Goal: Find specific page/section: Find specific page/section

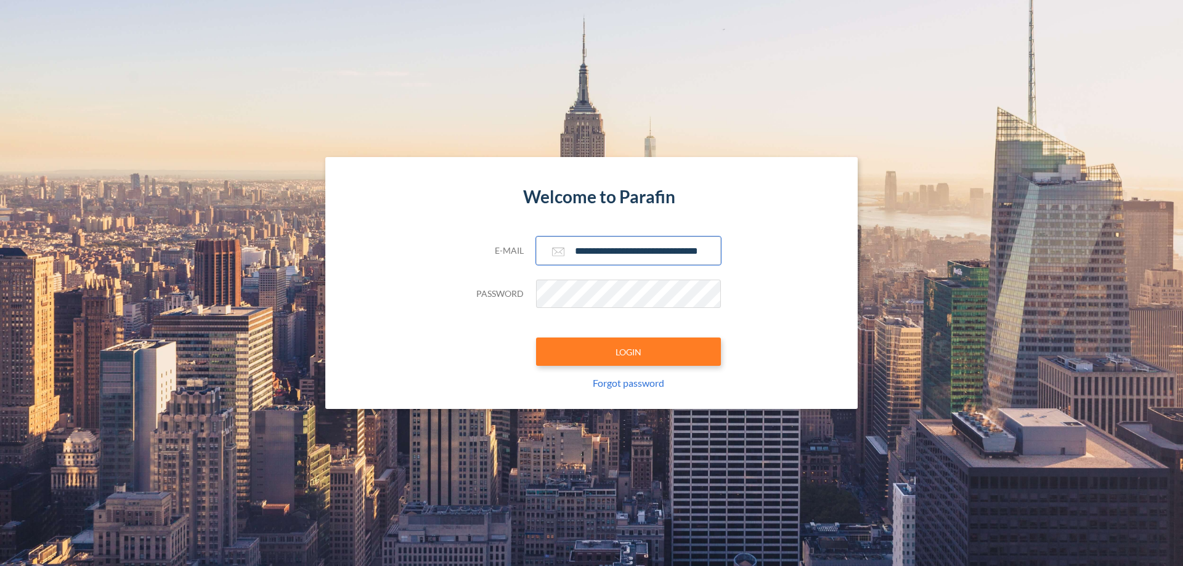
scroll to position [0, 20]
type input "**********"
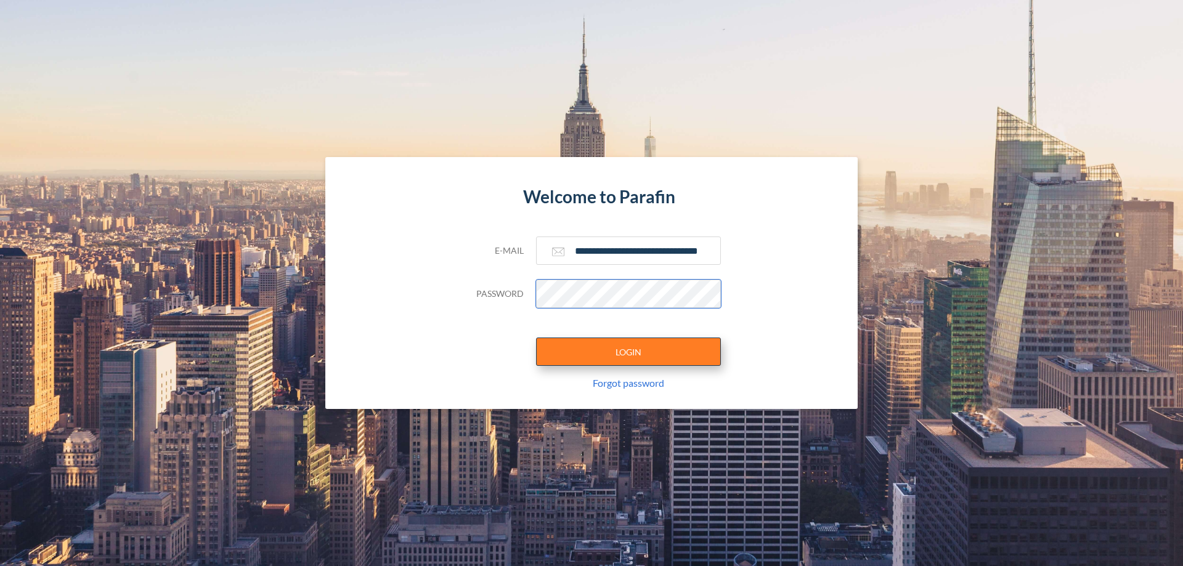
scroll to position [0, 0]
click at [629, 352] on button "LOGIN" at bounding box center [628, 352] width 185 height 28
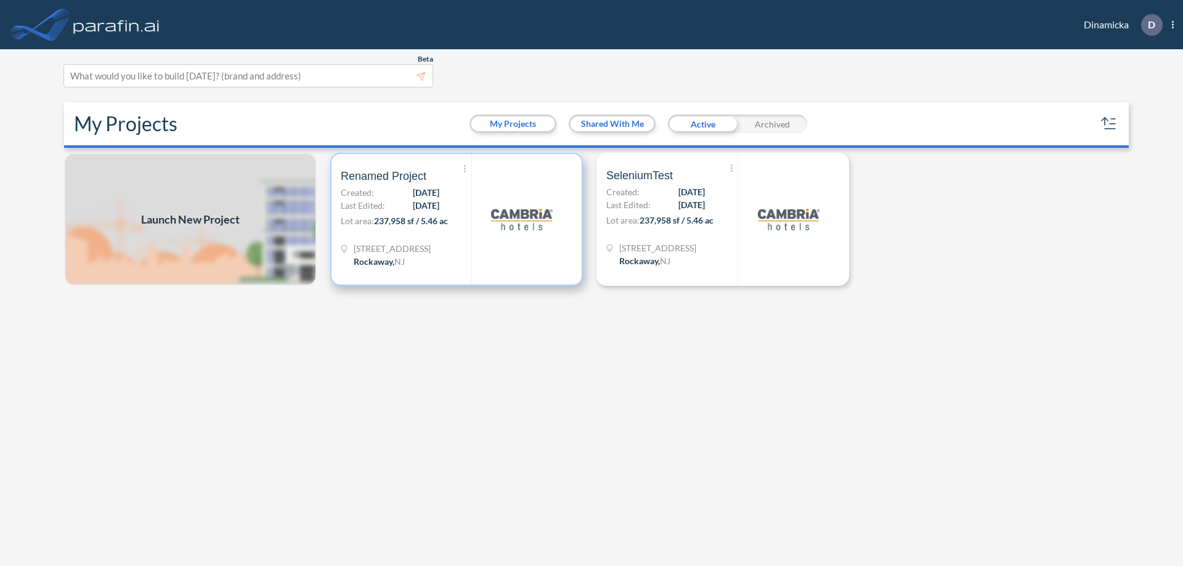
scroll to position [3, 0]
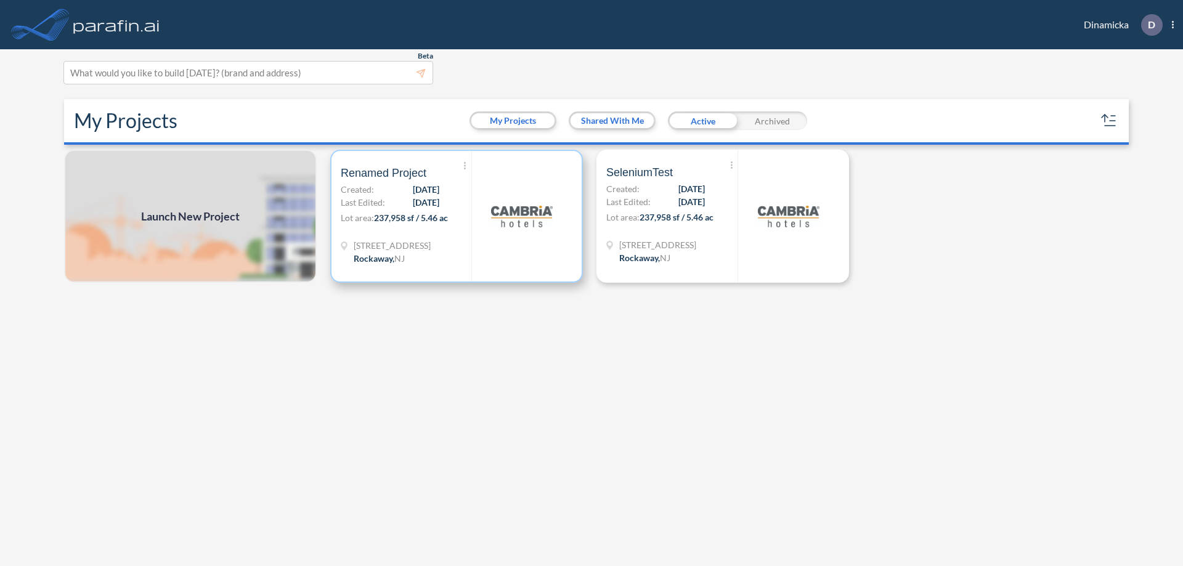
click at [457, 216] on p "Lot area: 237,958 sf / 5.46 ac" at bounding box center [406, 220] width 131 height 18
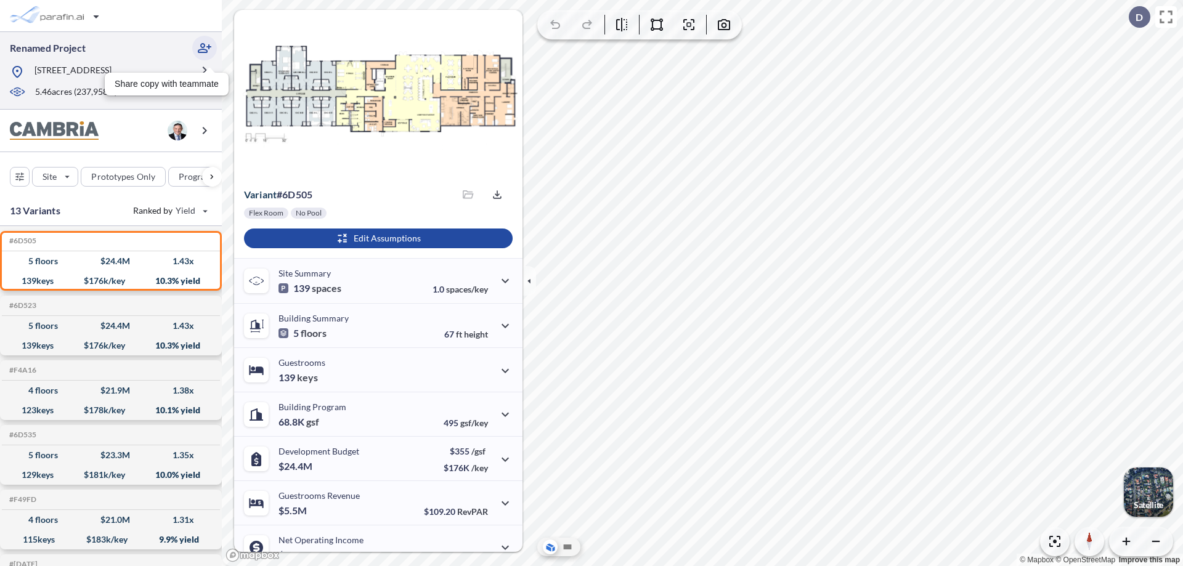
click at [205, 48] on icon "button" at bounding box center [204, 48] width 15 height 15
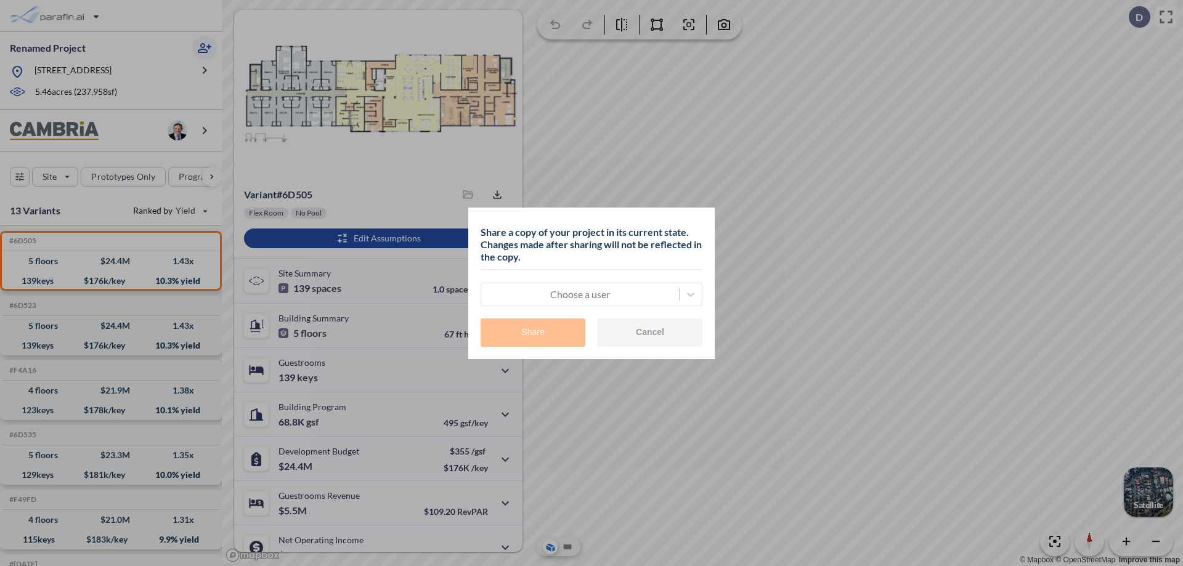
click at [580, 294] on div at bounding box center [581, 294] width 186 height 15
